Goal: Task Accomplishment & Management: Use online tool/utility

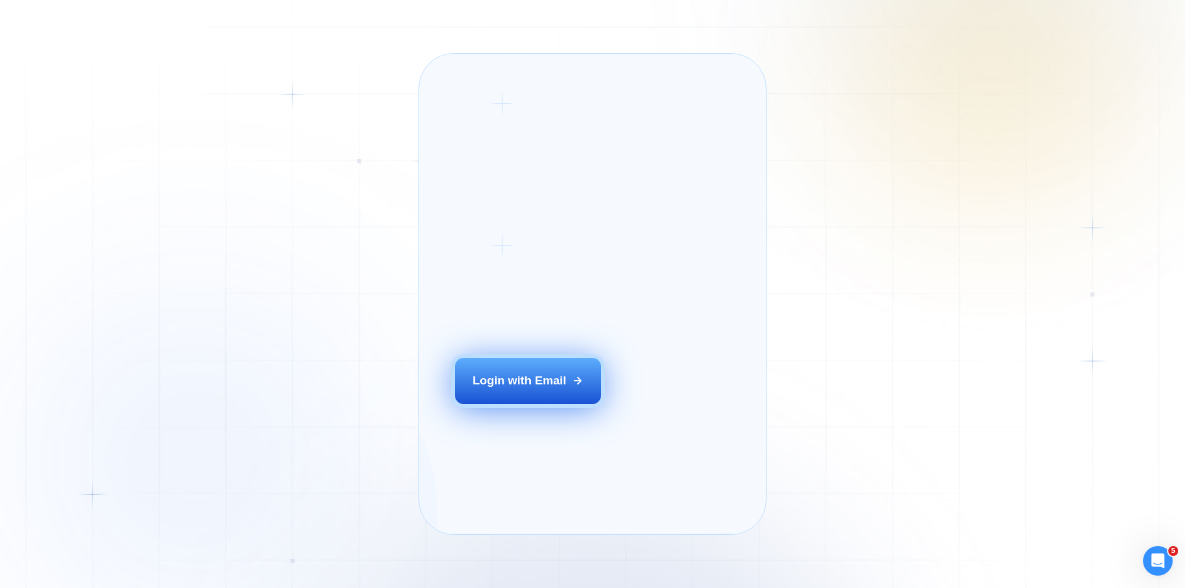
click at [563, 389] on div "Login with Email" at bounding box center [520, 381] width 94 height 16
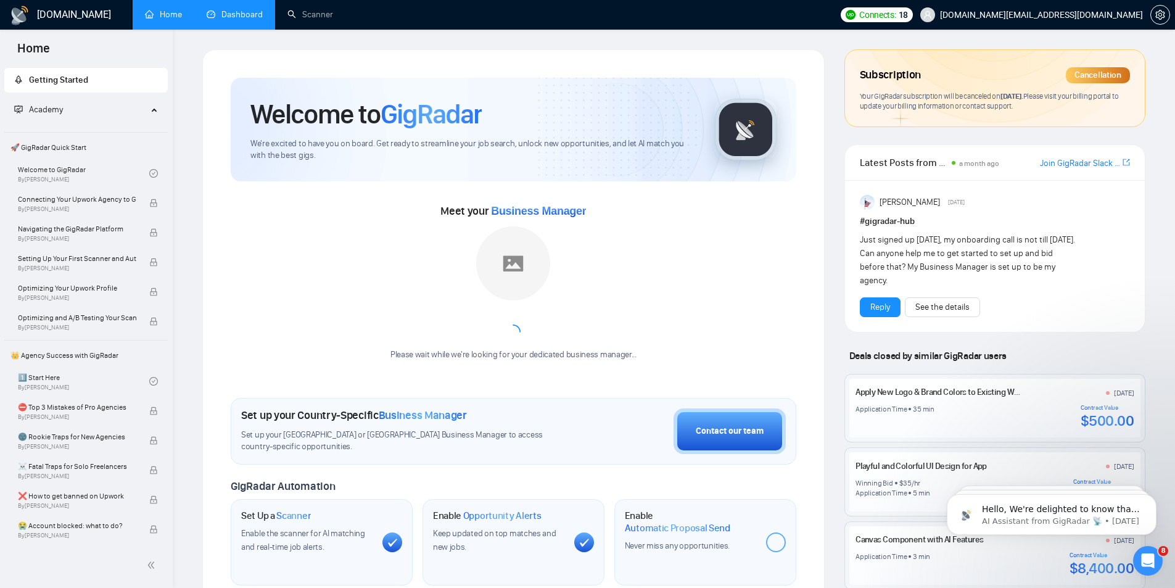
click at [235, 16] on link "Dashboard" at bounding box center [235, 14] width 56 height 10
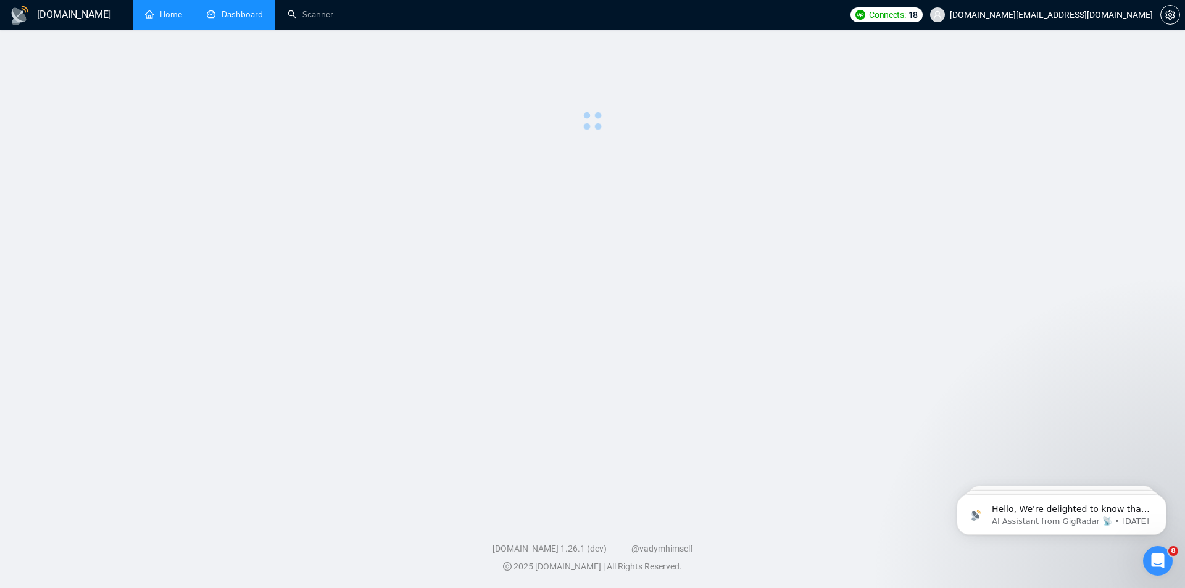
click at [171, 16] on link "Home" at bounding box center [163, 14] width 37 height 10
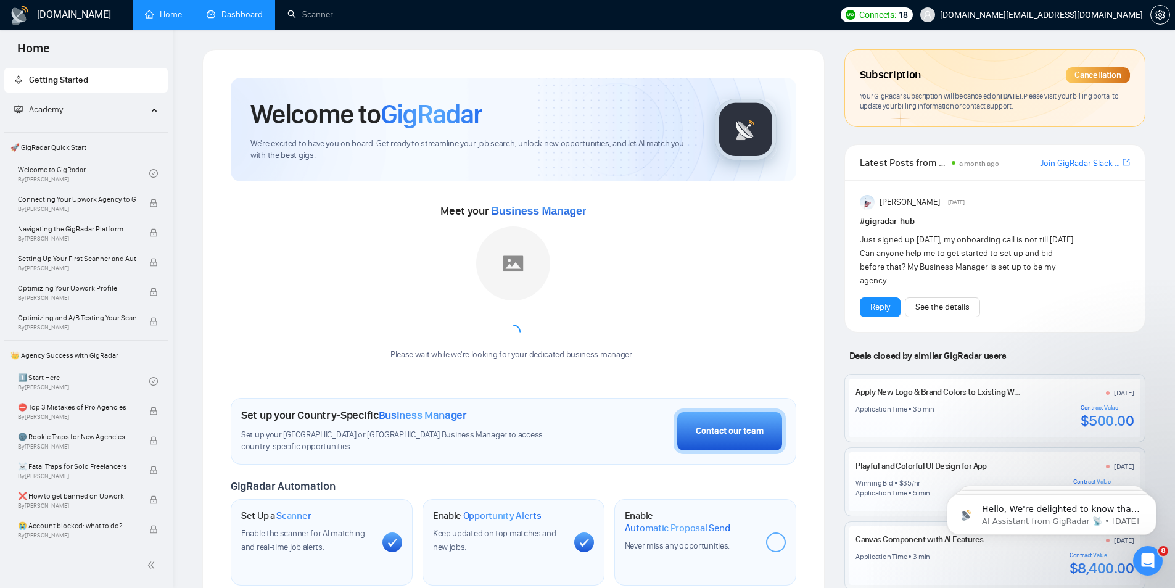
click at [210, 9] on link "Dashboard" at bounding box center [235, 14] width 56 height 10
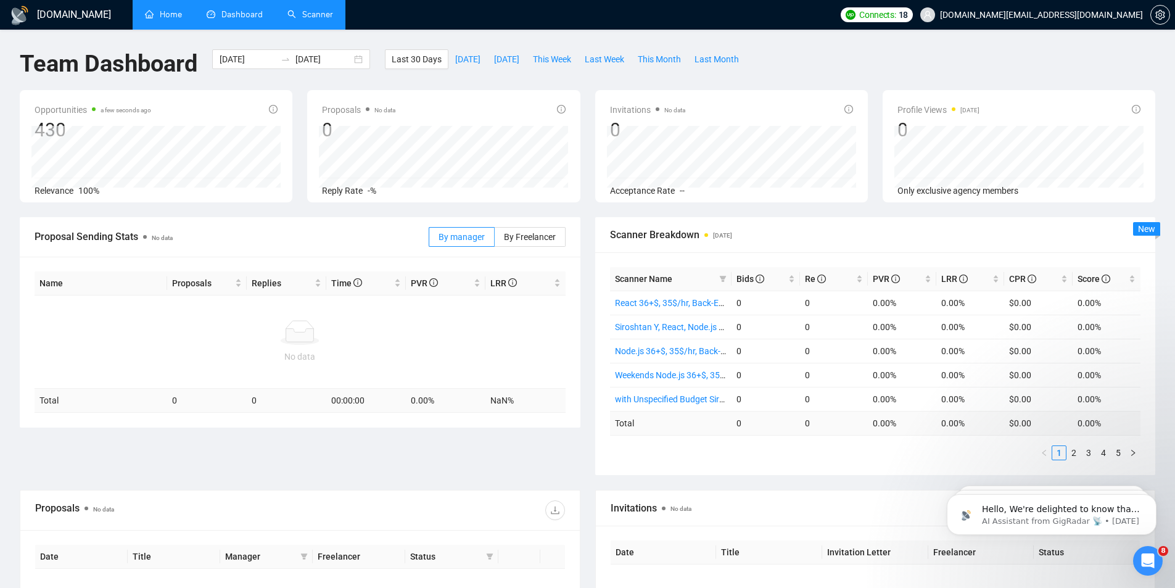
click at [314, 9] on link "Scanner" at bounding box center [311, 14] width 46 height 10
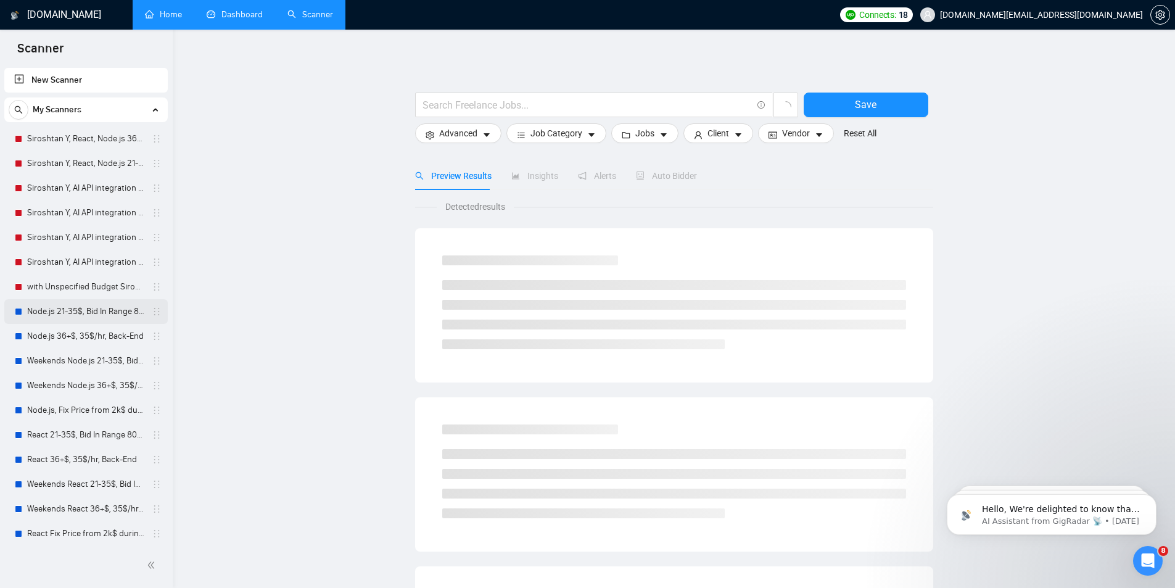
click at [79, 311] on link "Node.js 21-35$, Bid In Range 80%, Back-End" at bounding box center [85, 311] width 117 height 25
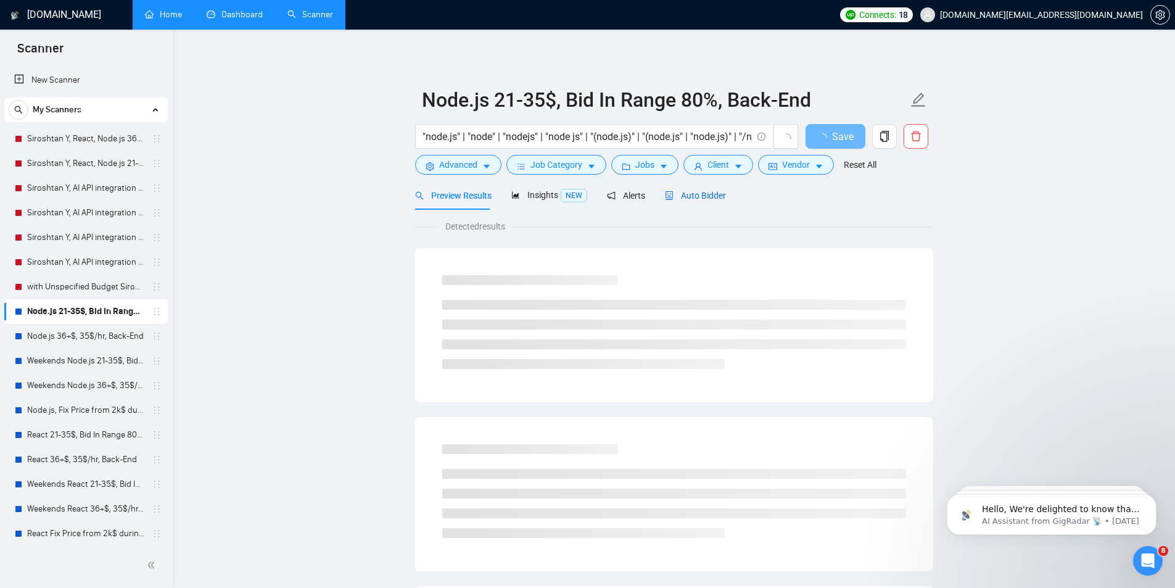
click at [700, 198] on span "Auto Bidder" at bounding box center [695, 196] width 61 height 10
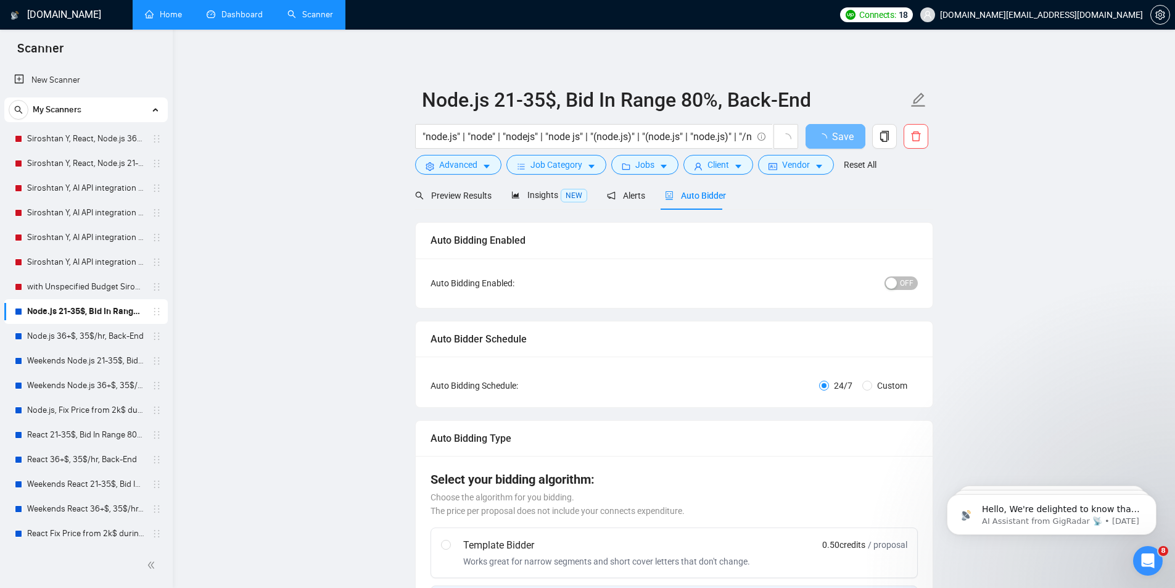
radio input "false"
radio input "true"
checkbox input "true"
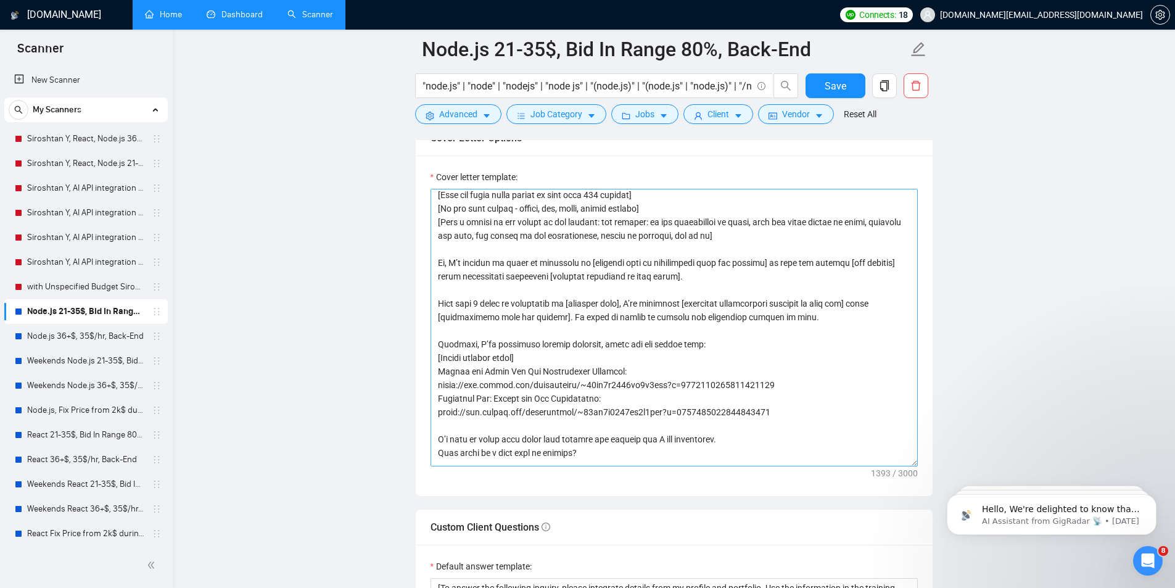
scroll to position [81, 0]
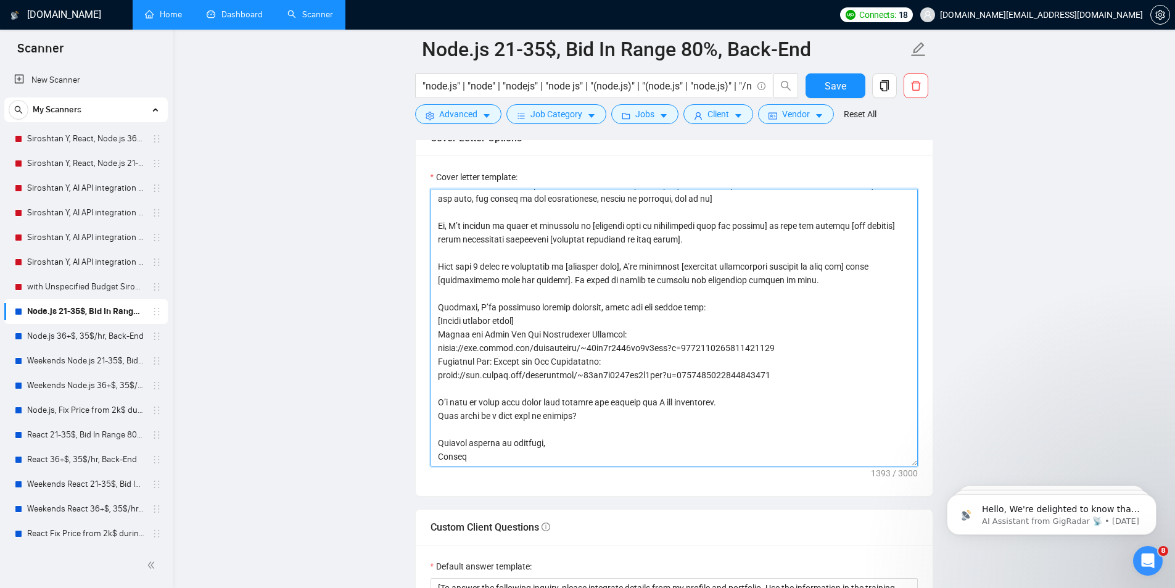
click at [757, 308] on textarea "Cover letter template:" at bounding box center [674, 328] width 487 height 278
click at [318, 181] on main "Node.js 21-35$, Bid In Range 80%, Back-End "node.js" | "node" | "nodejs" | "nod…" at bounding box center [674, 484] width 963 height 3833
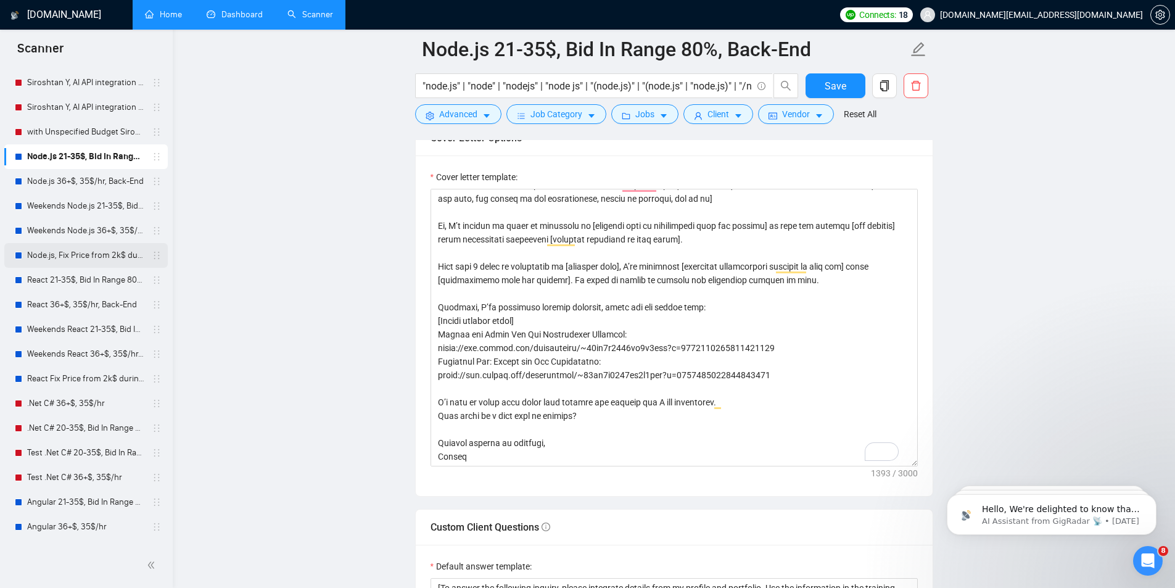
scroll to position [185, 0]
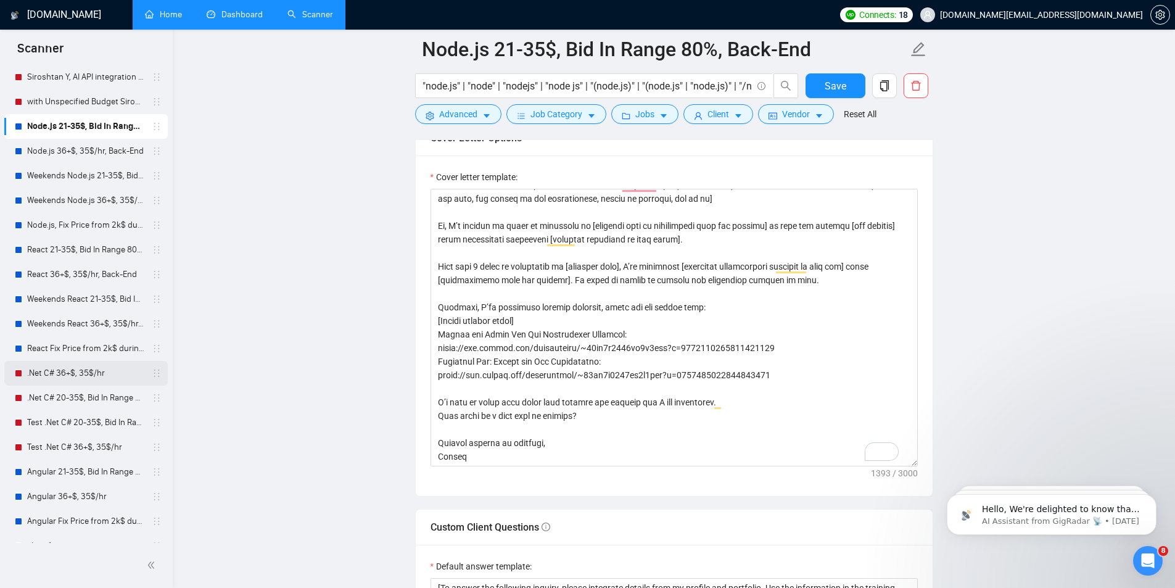
click at [102, 375] on link ".Net C# 36+$, 35$/hr" at bounding box center [85, 373] width 117 height 25
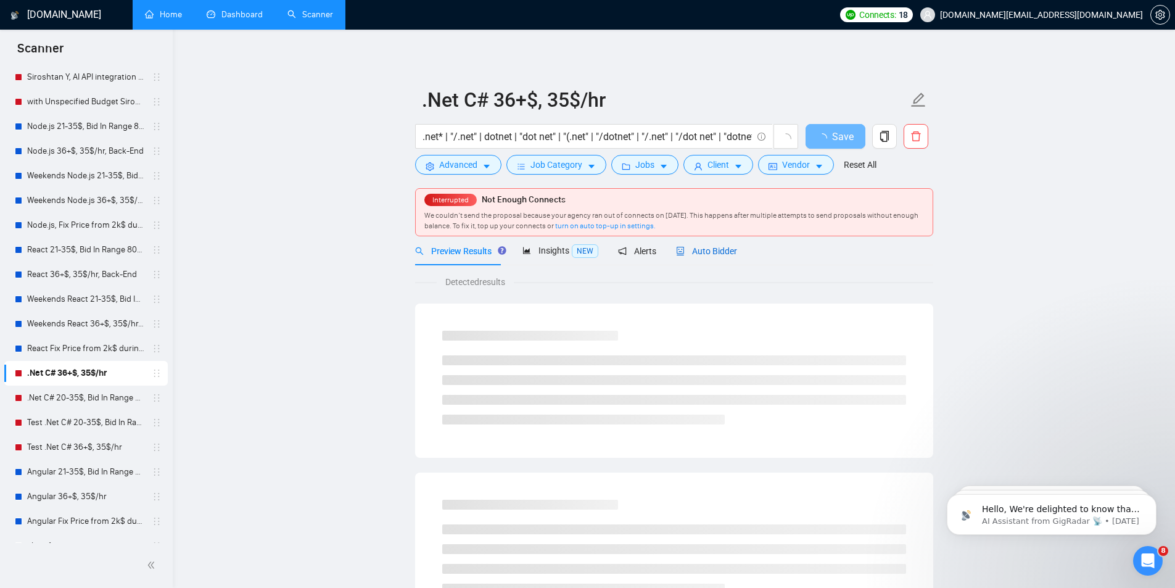
drag, startPoint x: 690, startPoint y: 247, endPoint x: 1090, endPoint y: 280, distance: 400.5
click at [691, 247] on span "Auto Bidder" at bounding box center [706, 251] width 61 height 10
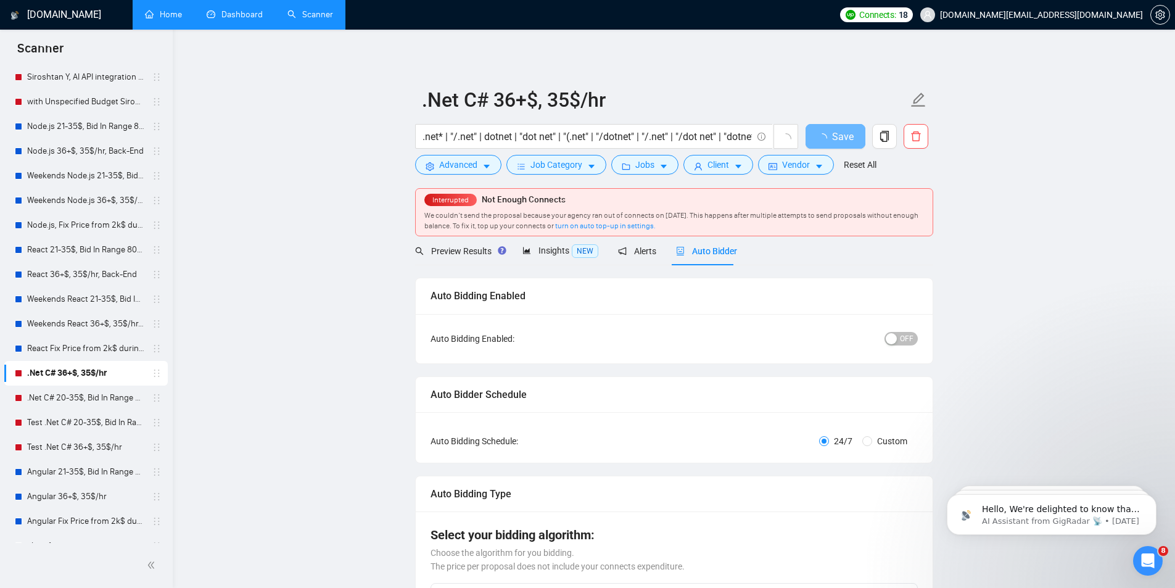
radio input "false"
radio input "true"
checkbox input "true"
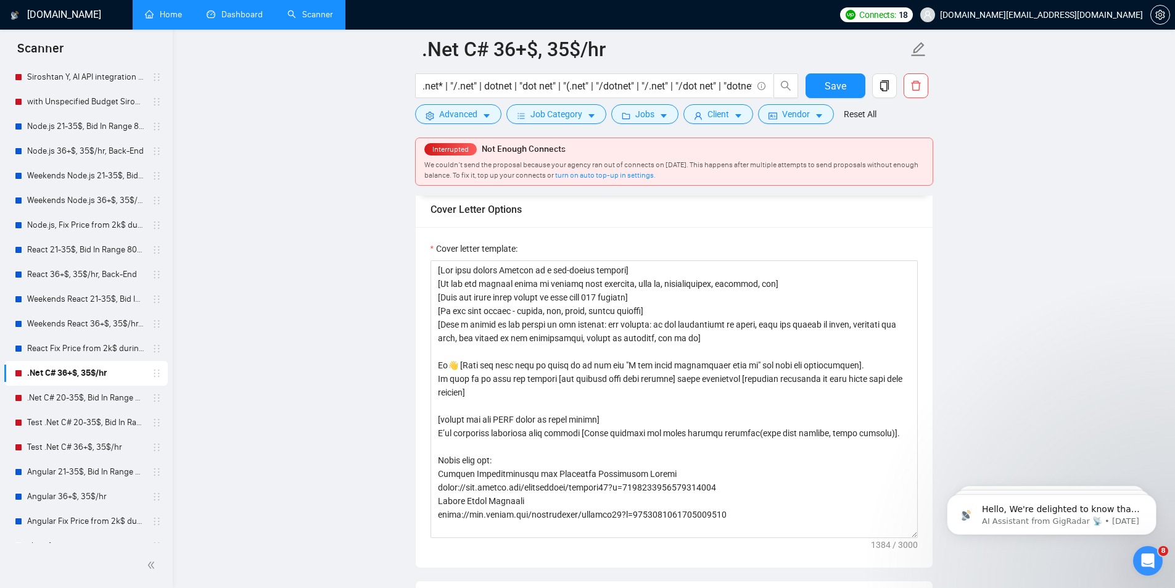
scroll to position [1481, 0]
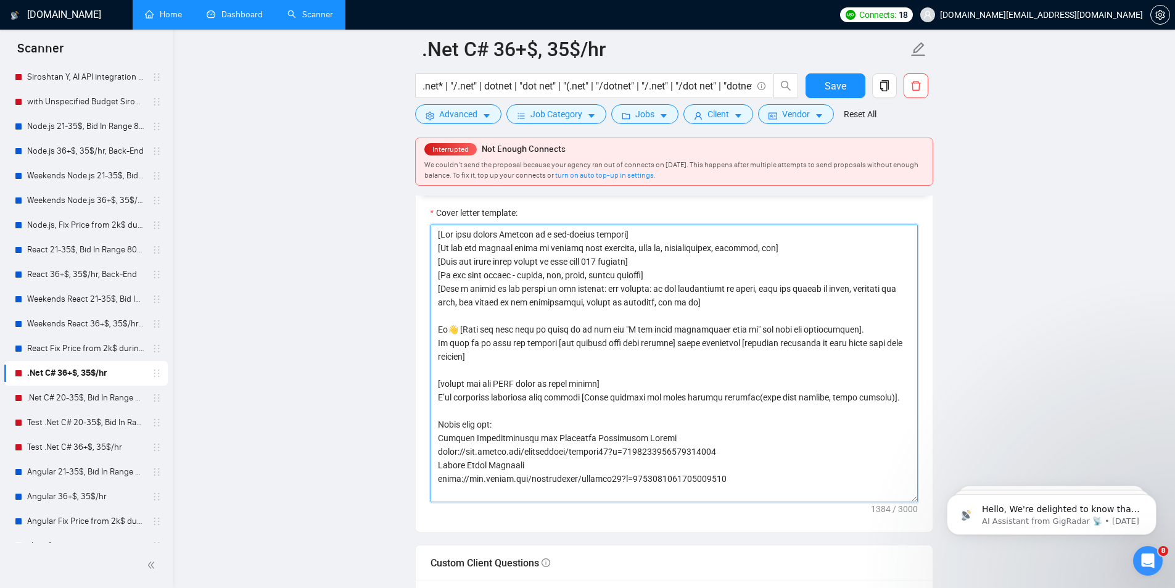
click at [777, 371] on textarea "Cover letter template:" at bounding box center [674, 364] width 487 height 278
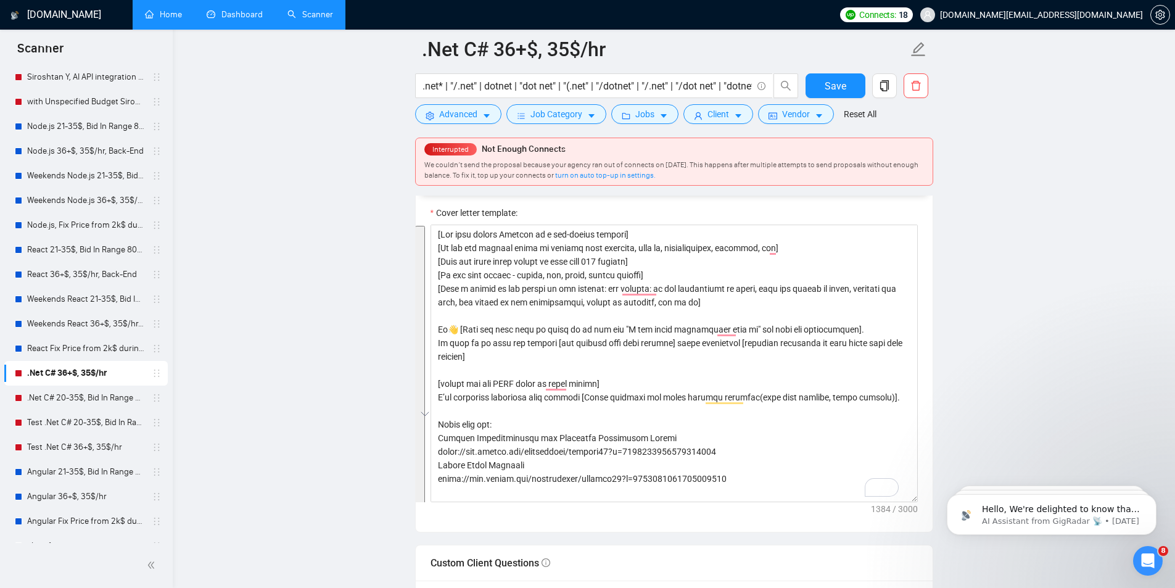
click at [426, 192] on div "Cover Letter Options" at bounding box center [674, 174] width 517 height 36
click at [75, 402] on link ".Net C# 20-35$, Bid In Range 90%" at bounding box center [85, 398] width 117 height 25
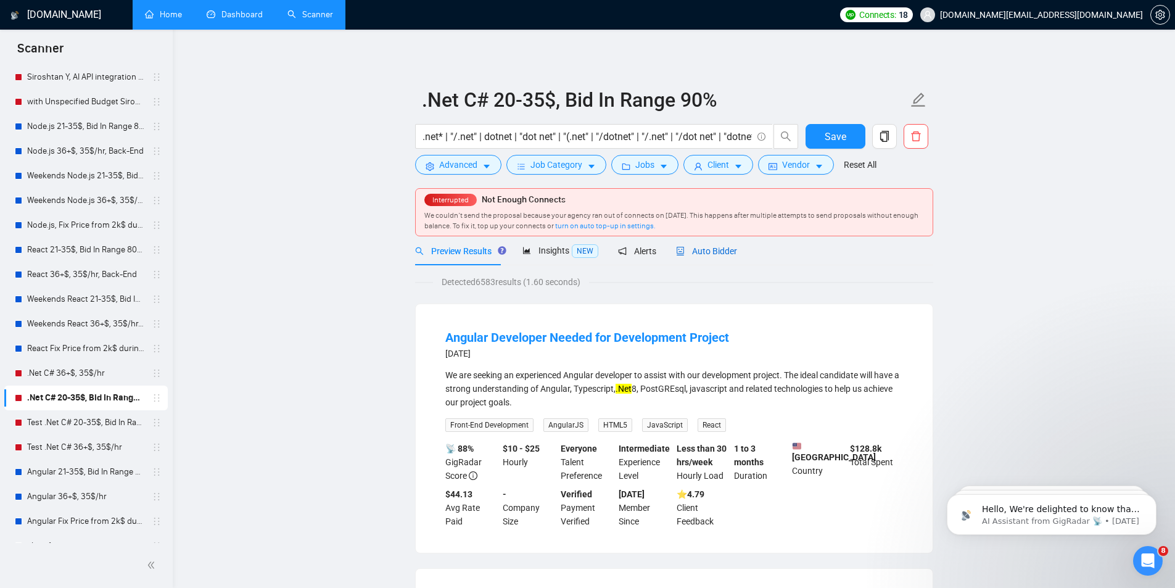
drag, startPoint x: 708, startPoint y: 247, endPoint x: 987, endPoint y: 263, distance: 278.7
click at [709, 247] on span "Auto Bidder" at bounding box center [706, 251] width 61 height 10
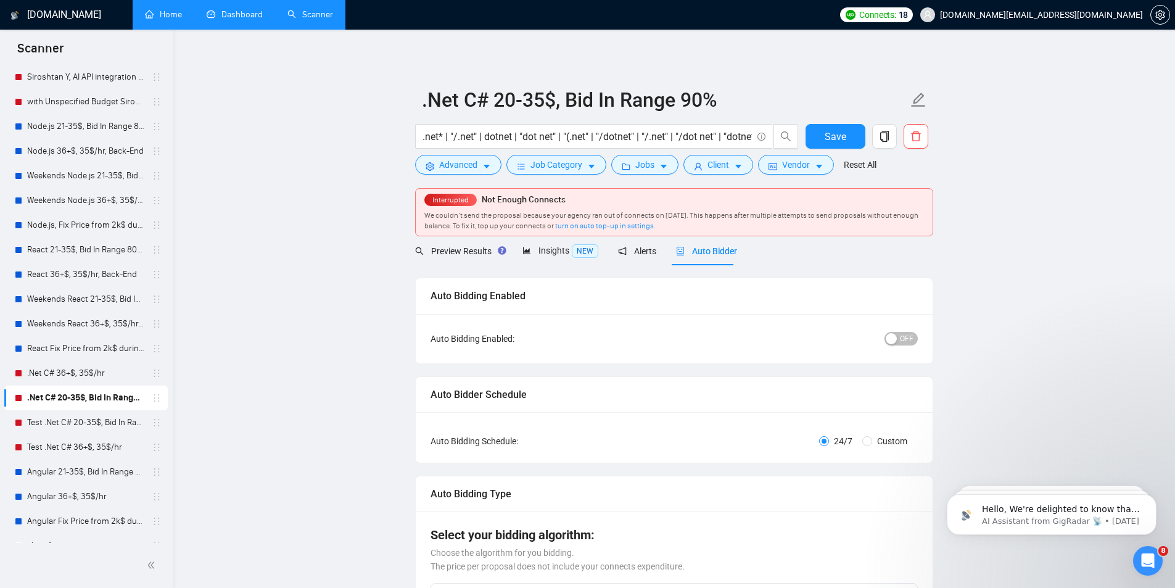
radio input "false"
radio input "true"
checkbox input "true"
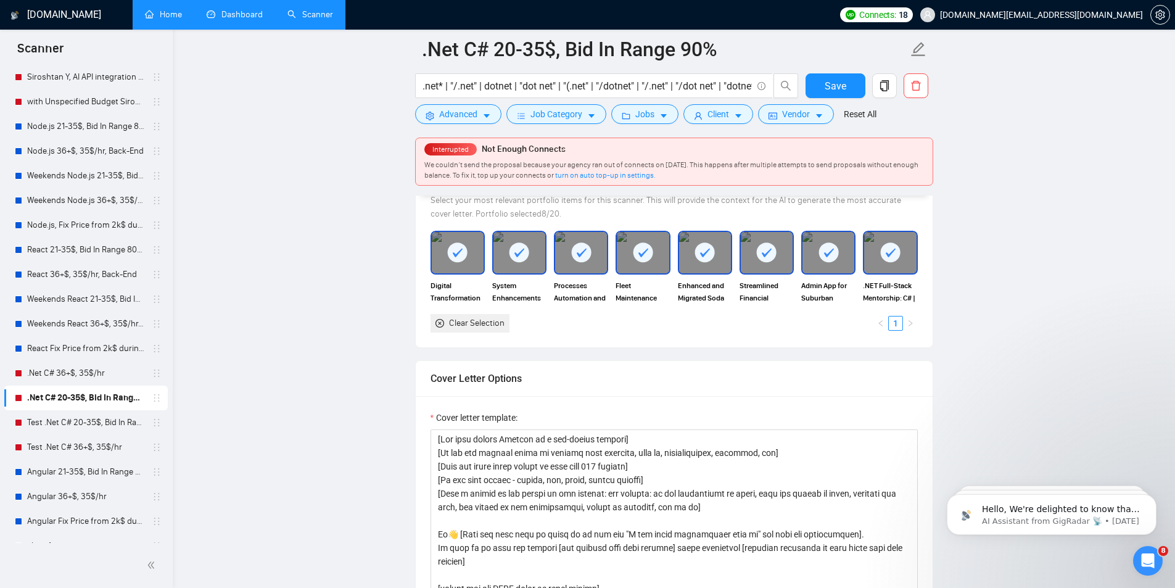
scroll to position [1481, 0]
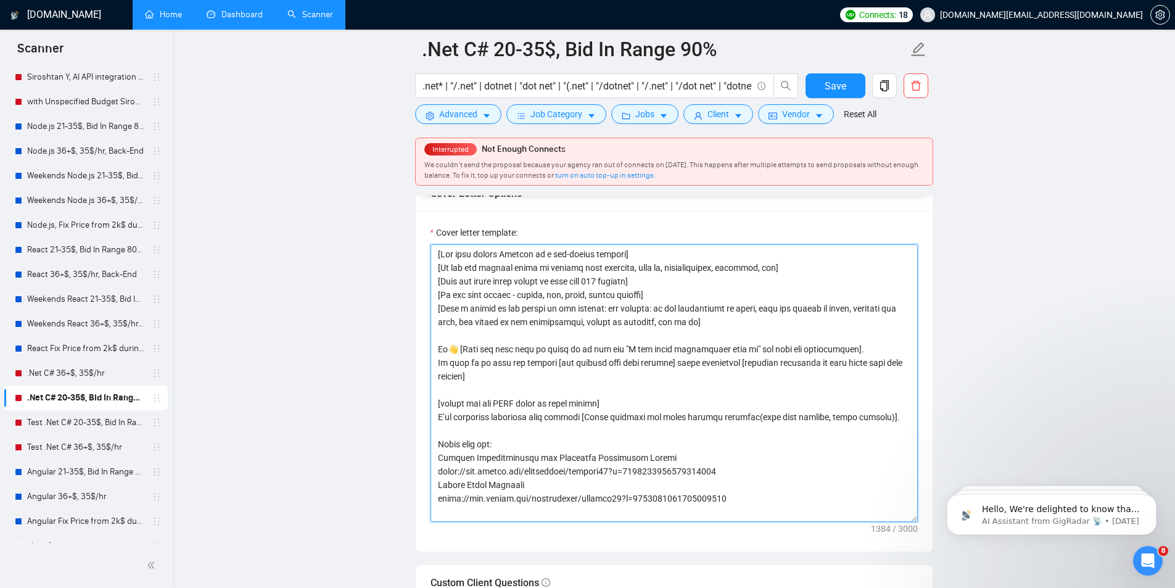
click at [758, 346] on textarea "Cover letter template:" at bounding box center [674, 383] width 487 height 278
